Goal: Check status: Check status

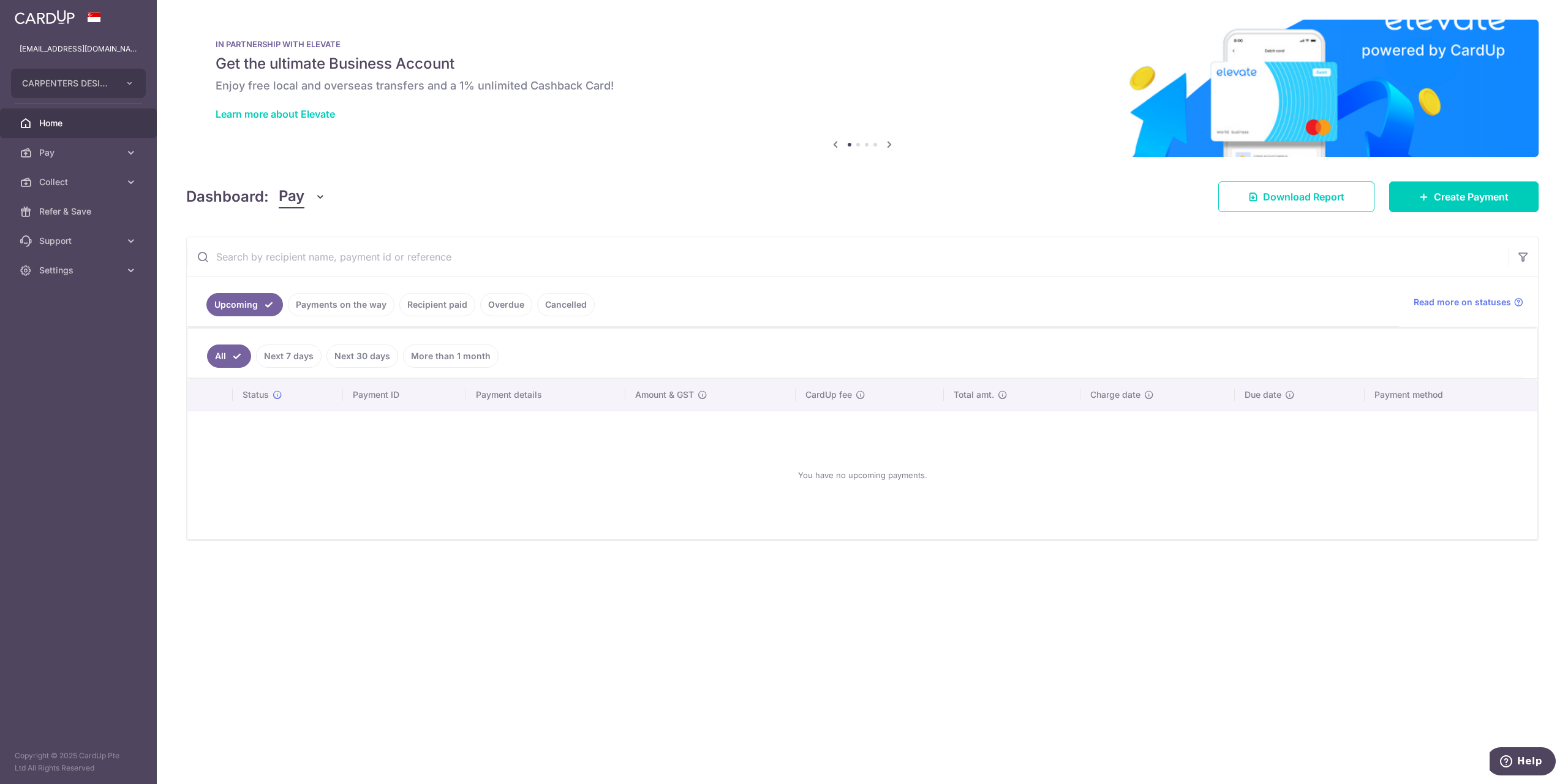
click at [453, 293] on link "Recipient paid" at bounding box center [437, 304] width 75 height 23
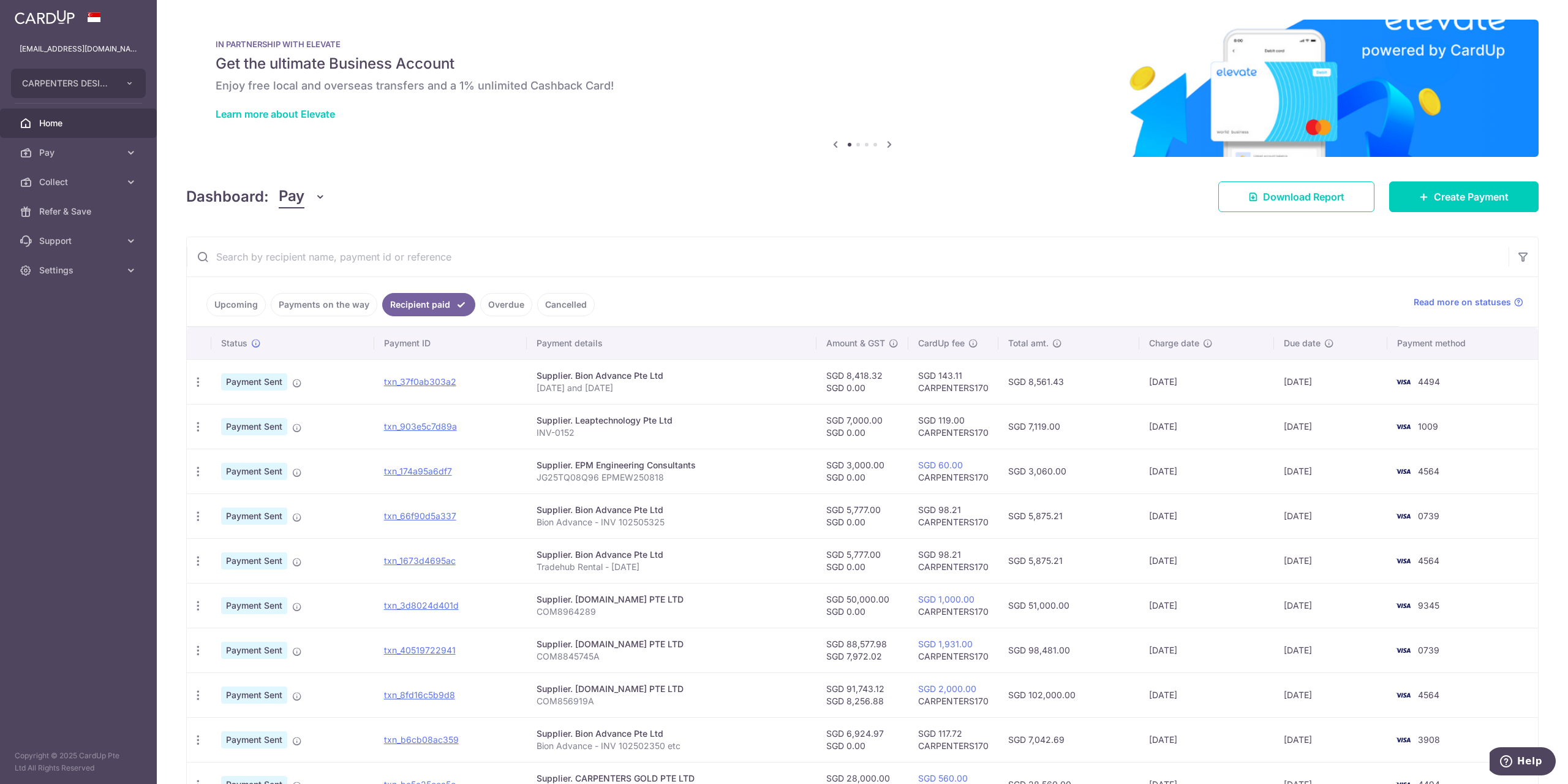
click at [372, 259] on input "text" at bounding box center [847, 256] width 1322 height 39
click at [715, 188] on div "Dashboard: Pay Pay Collect Download Report Download Report Create Payment" at bounding box center [861, 195] width 1352 height 36
click at [432, 382] on link "txn_37f0ab303a2" at bounding box center [420, 382] width 72 height 10
click at [76, 272] on span "Settings" at bounding box center [78, 270] width 80 height 12
click at [58, 329] on span "Logout" at bounding box center [78, 329] width 80 height 12
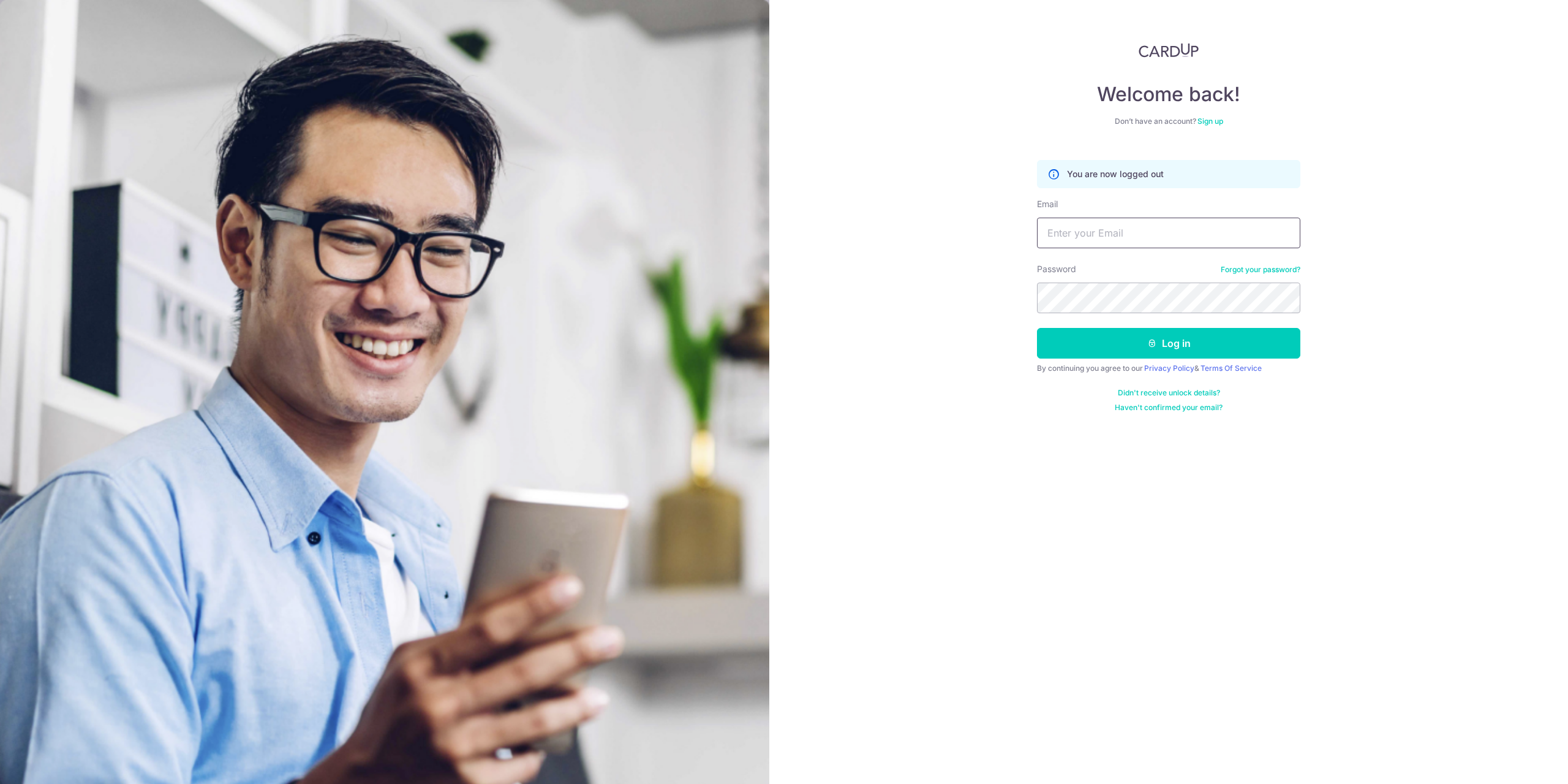
click at [1129, 233] on input "Email" at bounding box center [1168, 233] width 263 height 31
type input "hello@carpenters.com.sg"
click at [1037, 328] on button "Log in" at bounding box center [1168, 343] width 263 height 31
